Goal: Task Accomplishment & Management: Use online tool/utility

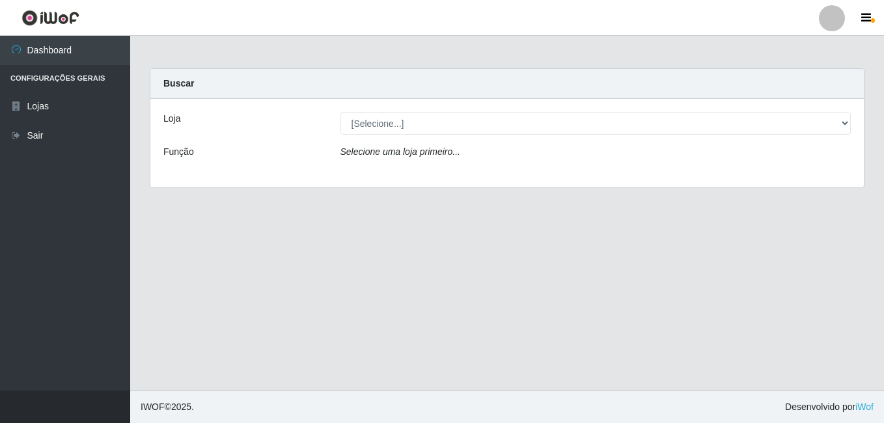
click at [453, 149] on icon "Selecione uma loja primeiro..." at bounding box center [400, 151] width 120 height 10
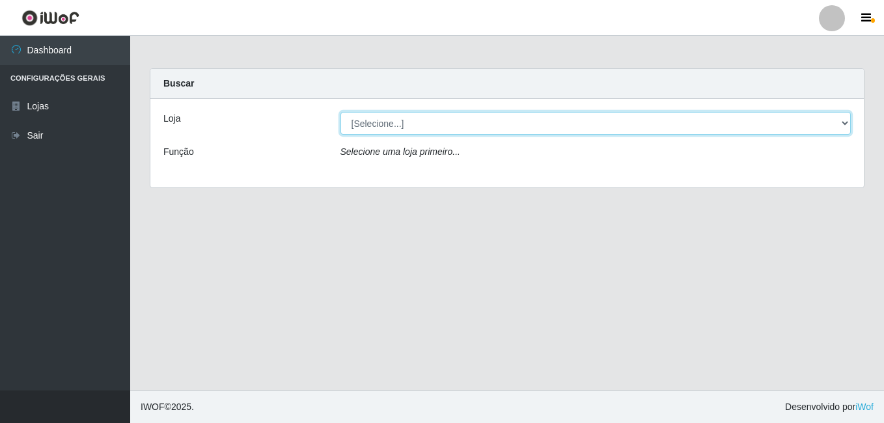
click at [412, 128] on select "[Selecione...] Bemais Supermercados - Cruz das Armas" at bounding box center [595, 123] width 511 height 23
select select "412"
click at [340, 112] on select "[Selecione...] Bemais Supermercados - Cruz das Armas" at bounding box center [595, 123] width 511 height 23
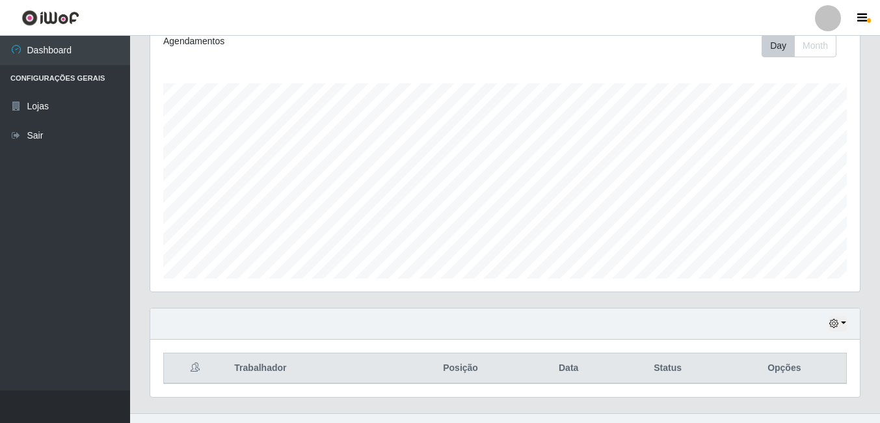
scroll to position [209, 0]
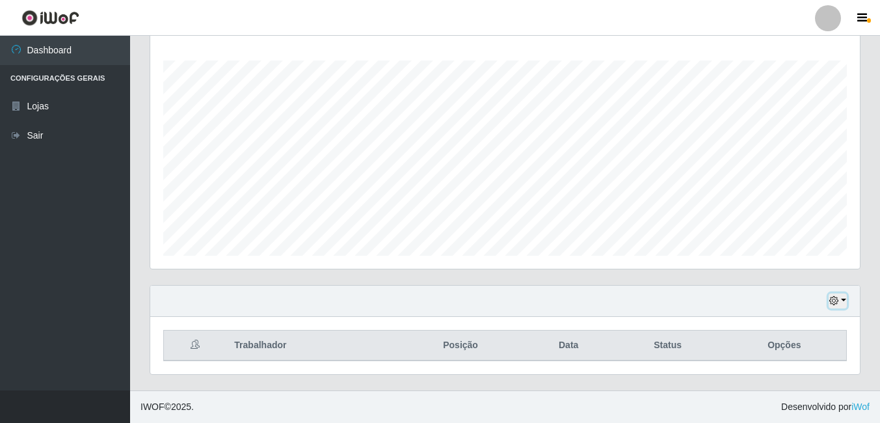
click at [836, 304] on icon "button" at bounding box center [834, 300] width 9 height 9
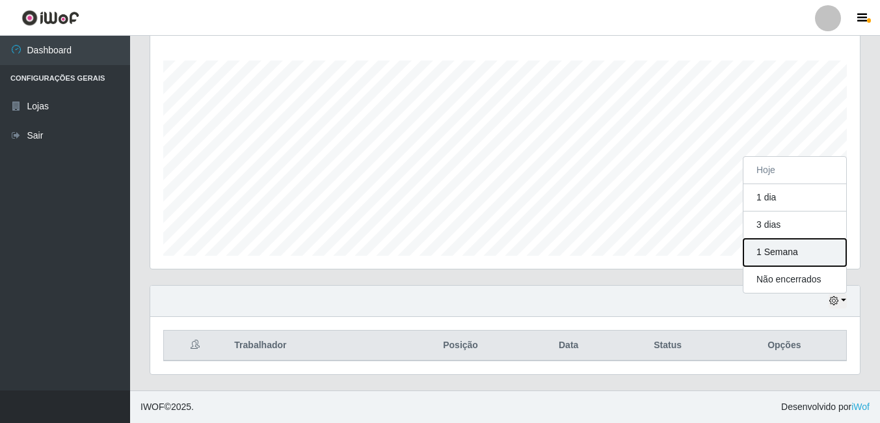
click at [783, 255] on button "1 Semana" at bounding box center [795, 252] width 103 height 27
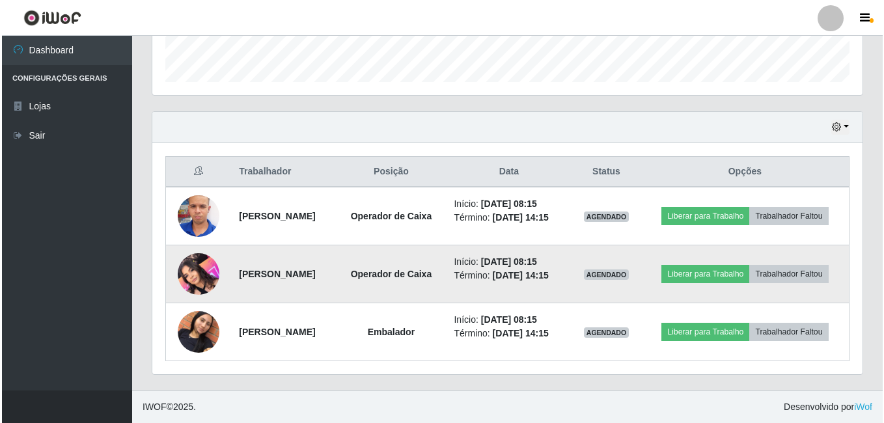
scroll to position [412, 0]
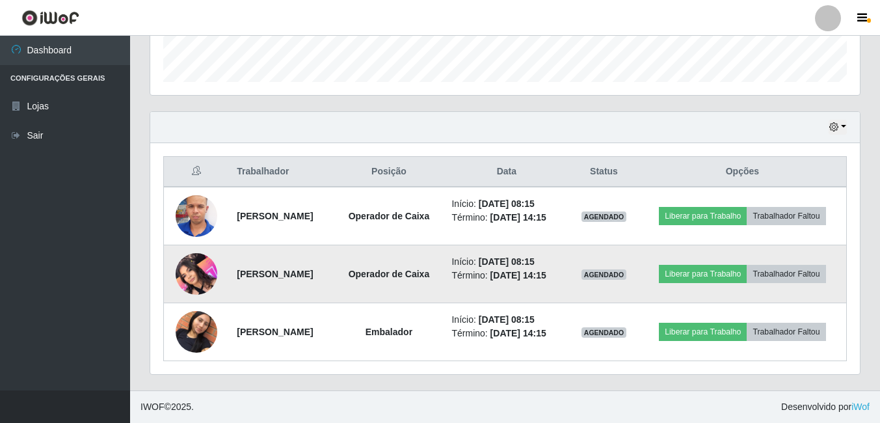
click at [195, 256] on img at bounding box center [197, 273] width 42 height 55
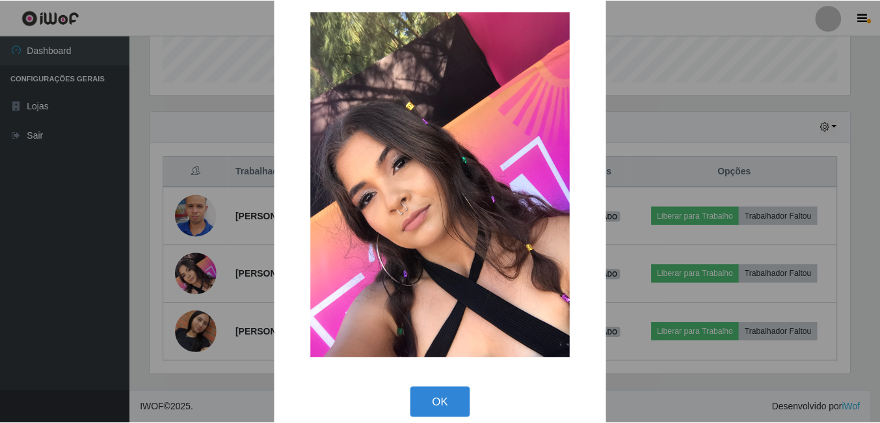
scroll to position [37, 0]
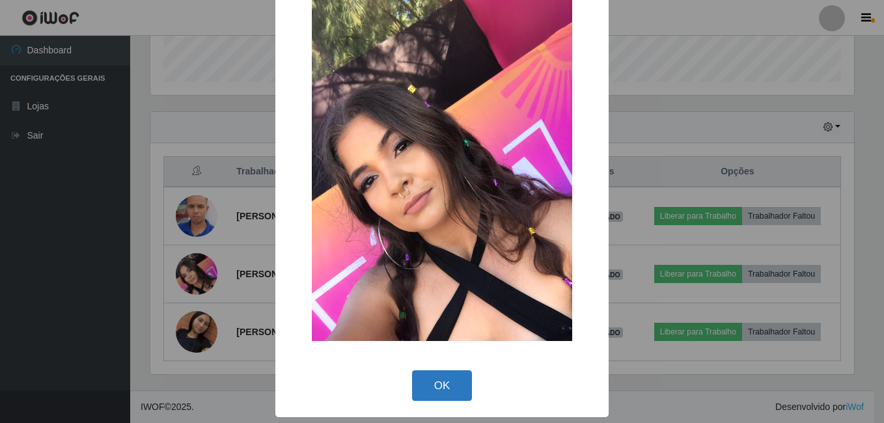
click at [418, 386] on button "OK" at bounding box center [442, 385] width 61 height 31
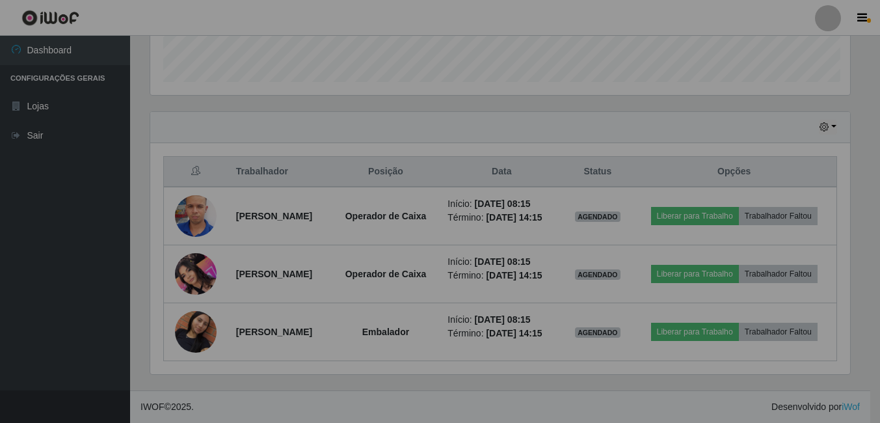
scroll to position [270, 710]
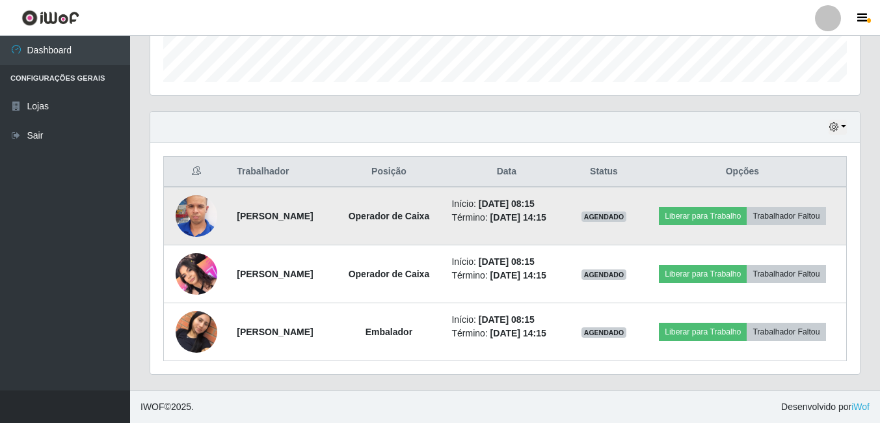
click at [179, 191] on img at bounding box center [197, 216] width 42 height 74
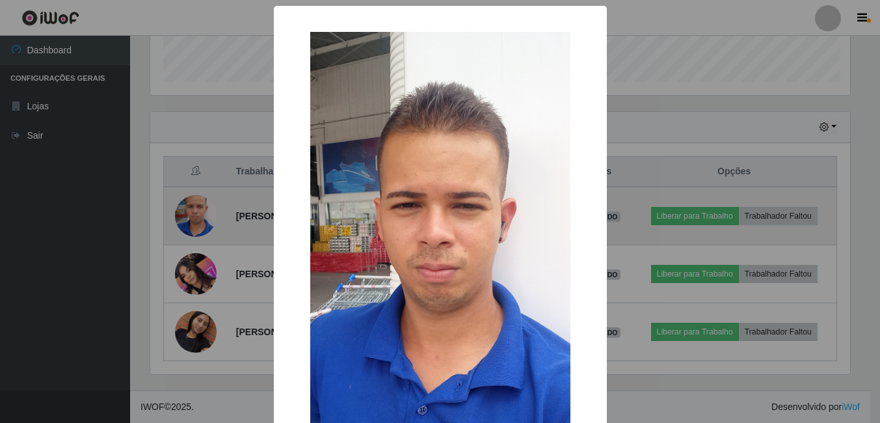
scroll to position [270, 703]
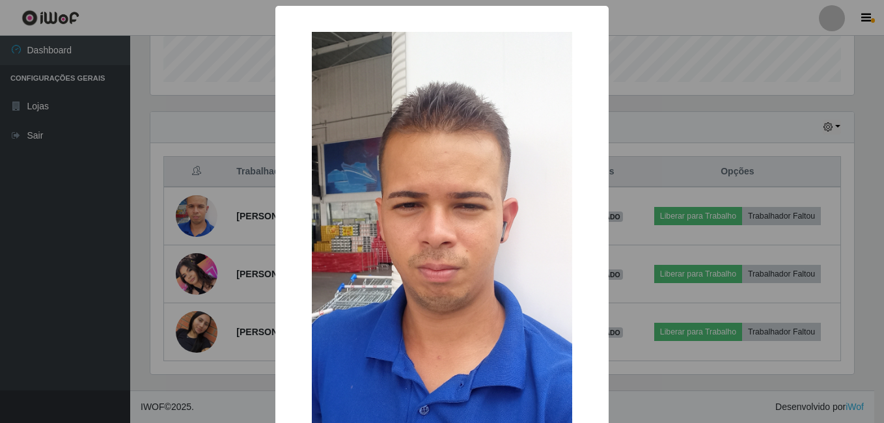
click at [643, 346] on div "× OK Cancel" at bounding box center [442, 211] width 884 height 423
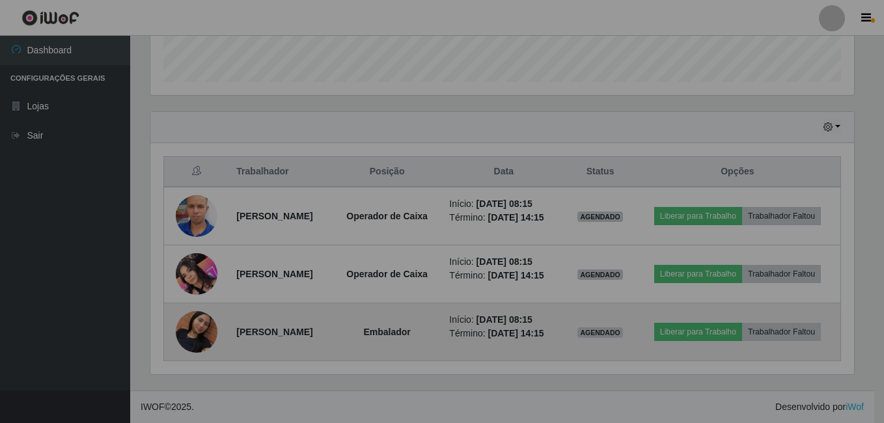
scroll to position [270, 710]
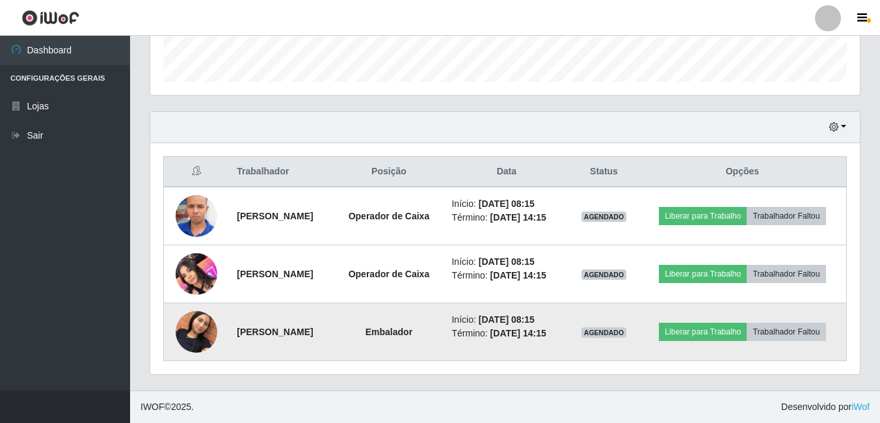
click at [200, 329] on img at bounding box center [197, 332] width 42 height 74
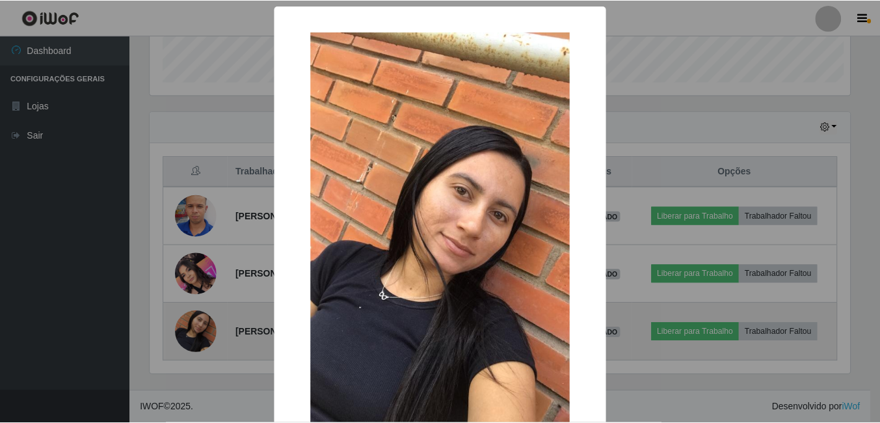
scroll to position [270, 703]
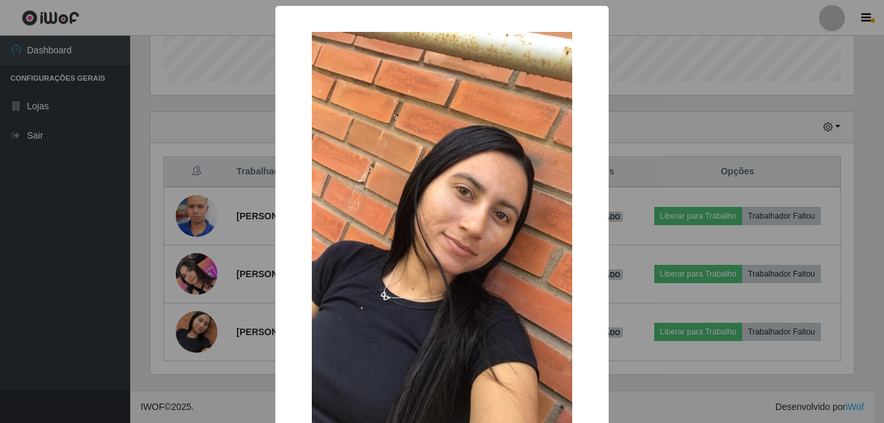
click at [667, 347] on div "× OK Cancel" at bounding box center [442, 211] width 884 height 423
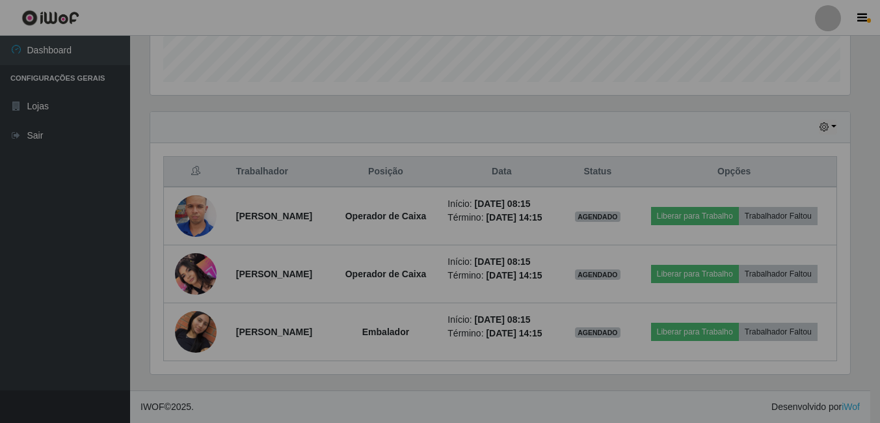
scroll to position [270, 710]
